Goal: Navigation & Orientation: Find specific page/section

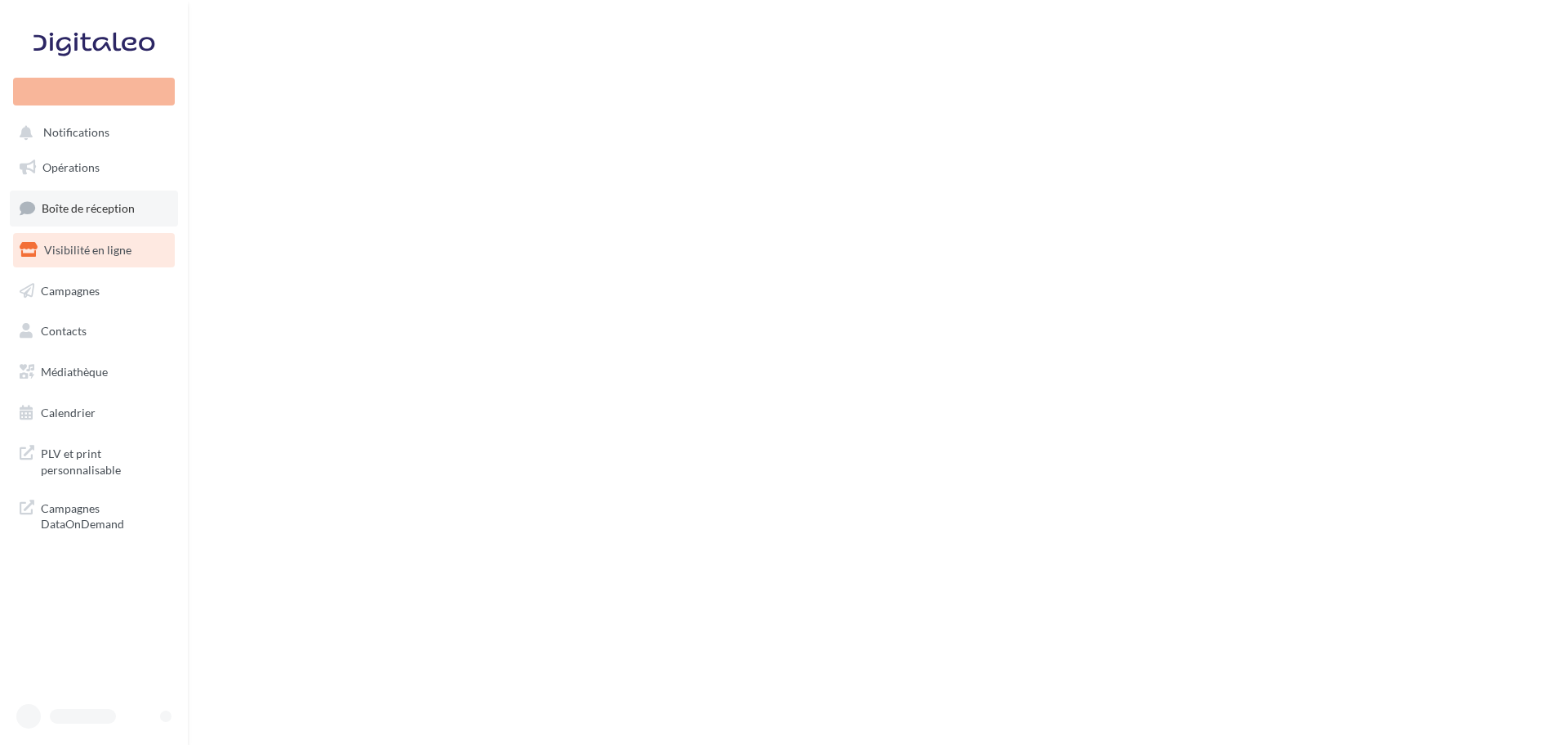
click at [113, 215] on span "Boîte de réception" at bounding box center [87, 208] width 93 height 14
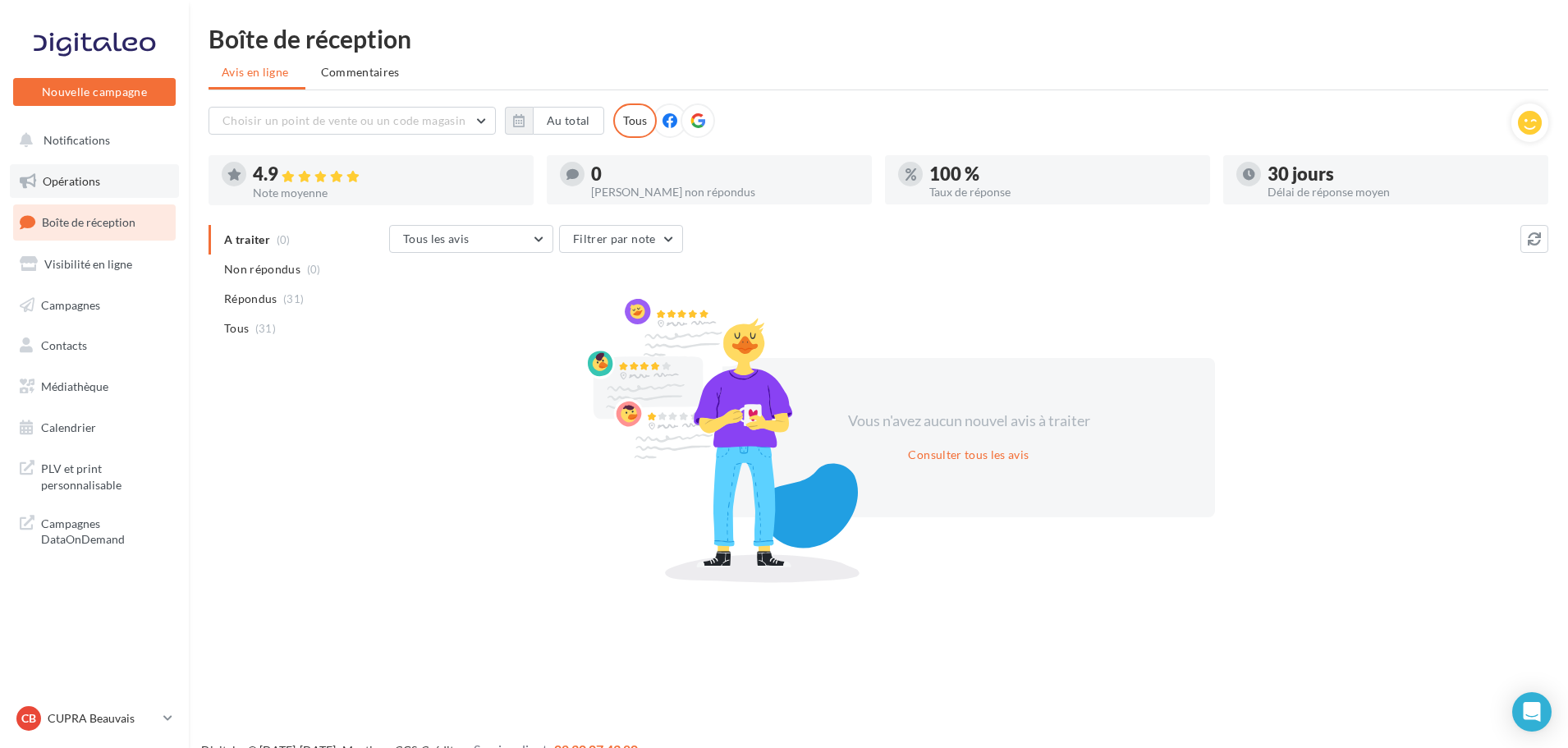
click at [100, 175] on link "Opérations" at bounding box center [94, 181] width 169 height 34
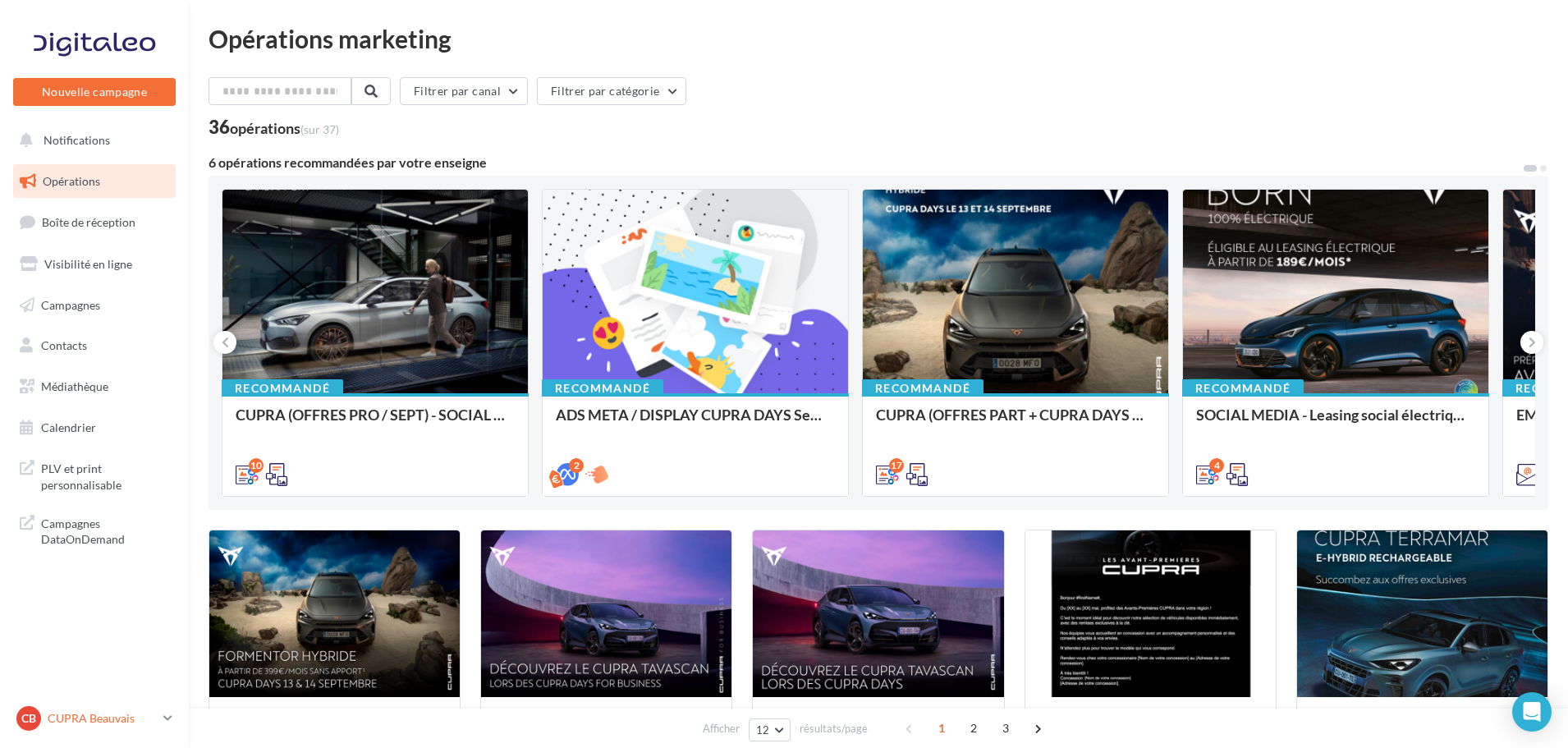
click at [168, 721] on icon at bounding box center [168, 718] width 9 height 14
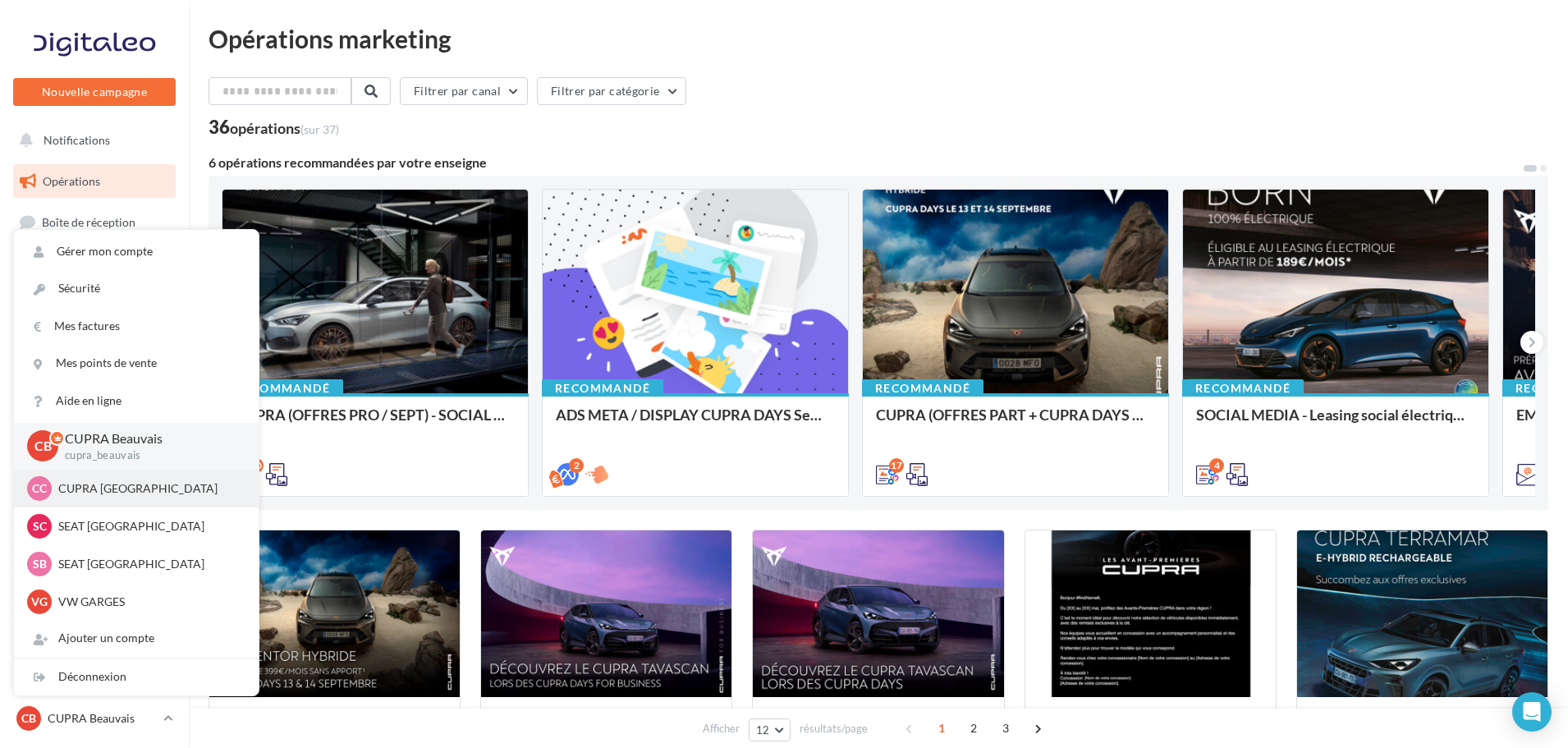
click at [169, 490] on p "CUPRA [GEOGRAPHIC_DATA]" at bounding box center [148, 489] width 181 height 17
